Goal: Transaction & Acquisition: Download file/media

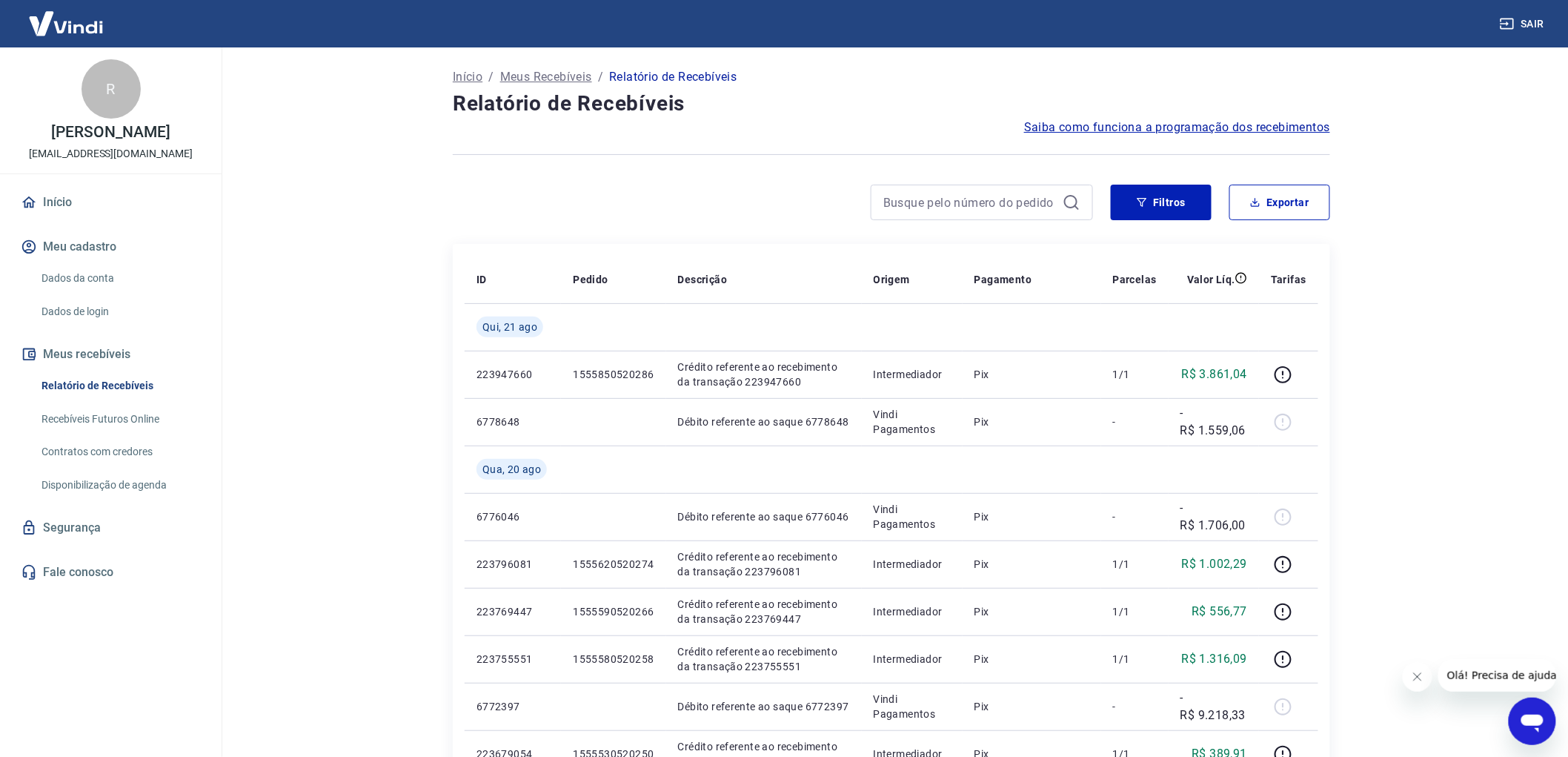
click at [1287, 213] on button "Exportar" at bounding box center [1280, 202] width 101 height 36
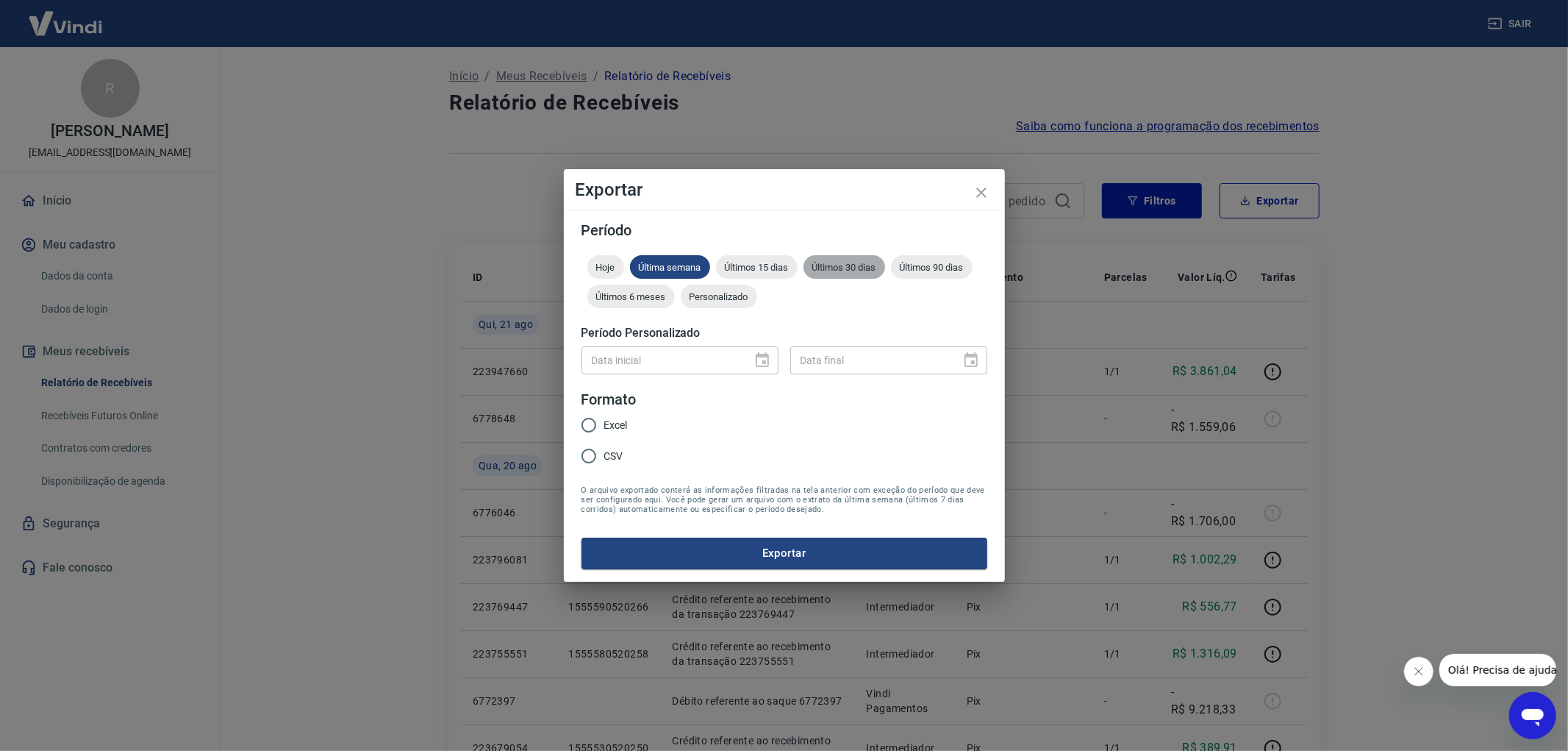
click at [822, 262] on span "Últimos 30 dias" at bounding box center [844, 267] width 81 height 11
click at [609, 428] on span "Excel" at bounding box center [616, 425] width 24 height 16
click at [605, 428] on input "Excel" at bounding box center [589, 426] width 31 height 31
radio input "true"
click at [718, 555] on button "Exportar" at bounding box center [784, 553] width 406 height 31
